Goal: Transaction & Acquisition: Subscribe to service/newsletter

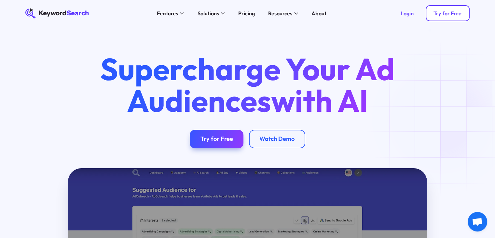
click at [454, 13] on div "Try for Free" at bounding box center [448, 13] width 28 height 7
